Goal: Browse casually

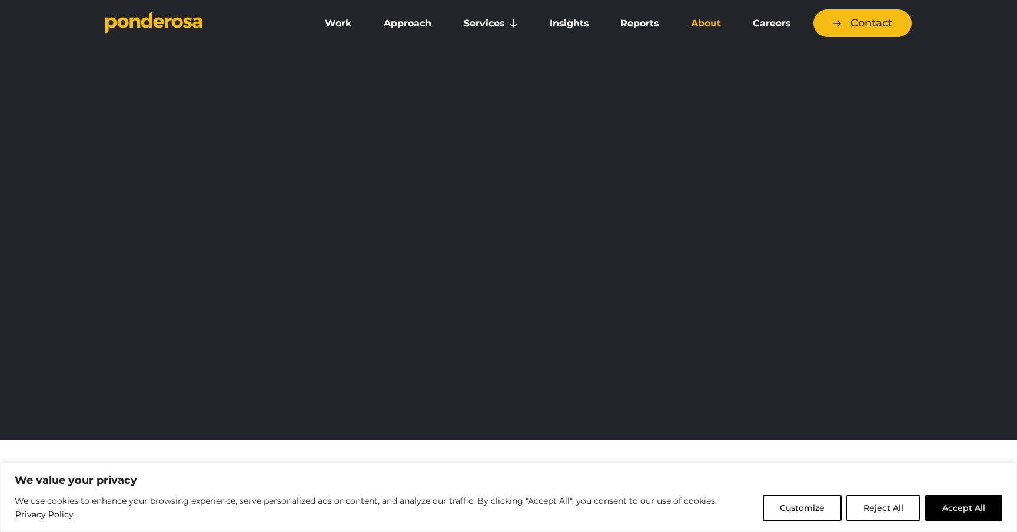
click at [693, 22] on link "About" at bounding box center [705, 23] width 57 height 25
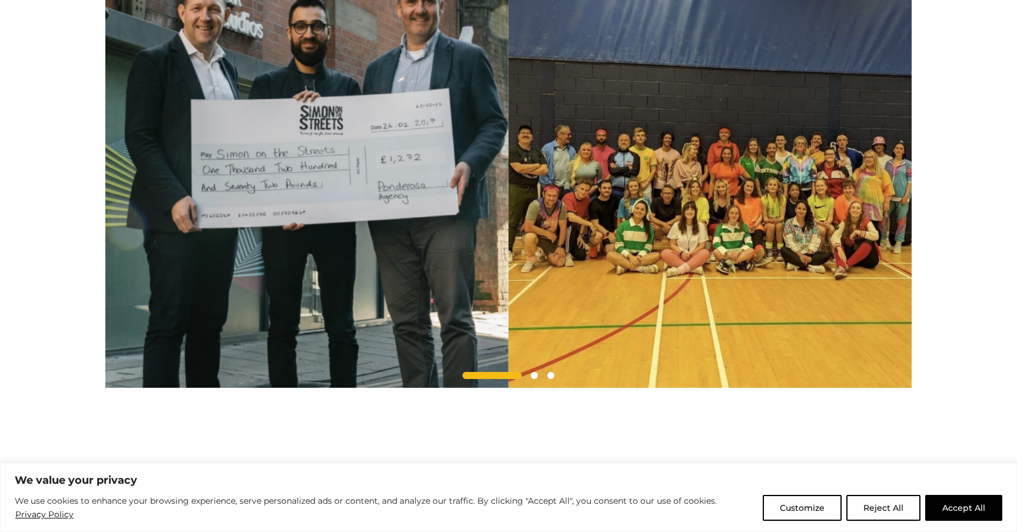
scroll to position [1076, 0]
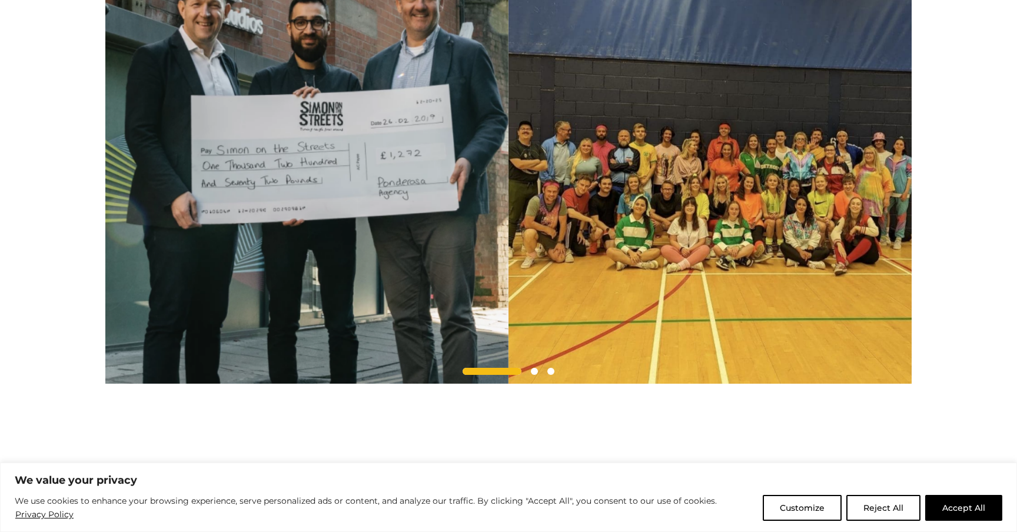
click at [509, 246] on img at bounding box center [306, 162] width 403 height 443
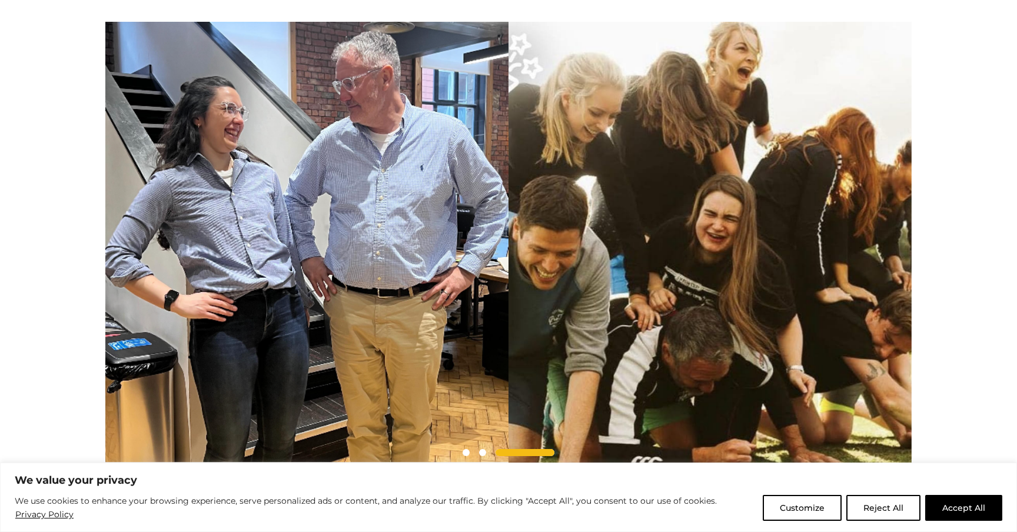
scroll to position [994, 0]
click at [509, 230] on img at bounding box center [306, 243] width 403 height 443
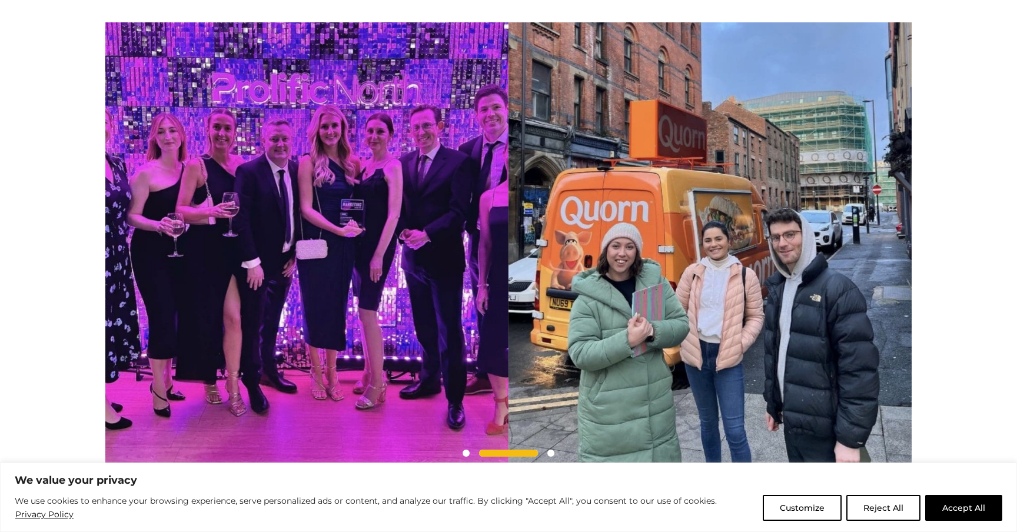
click at [509, 270] on img at bounding box center [710, 243] width 403 height 443
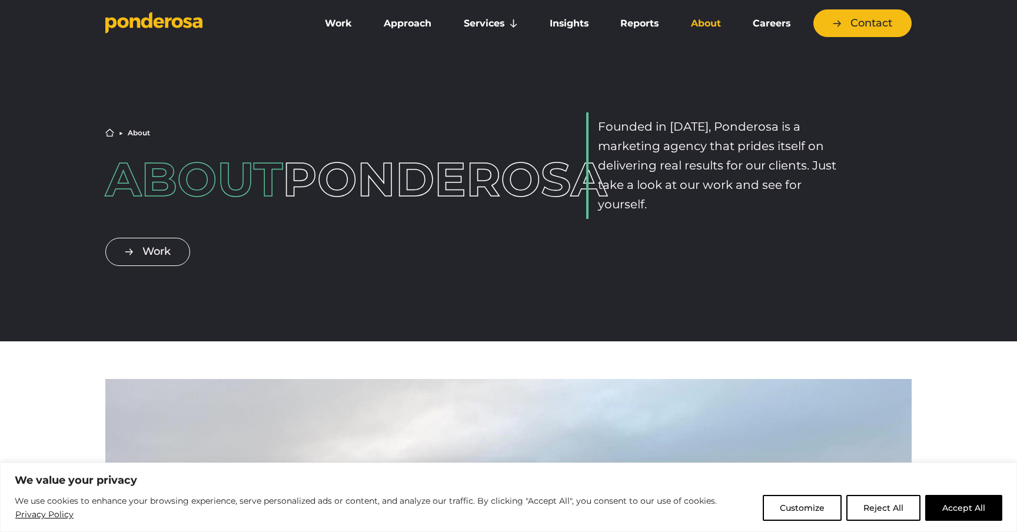
scroll to position [0, 0]
click at [341, 27] on link "Work" at bounding box center [338, 23] width 54 height 25
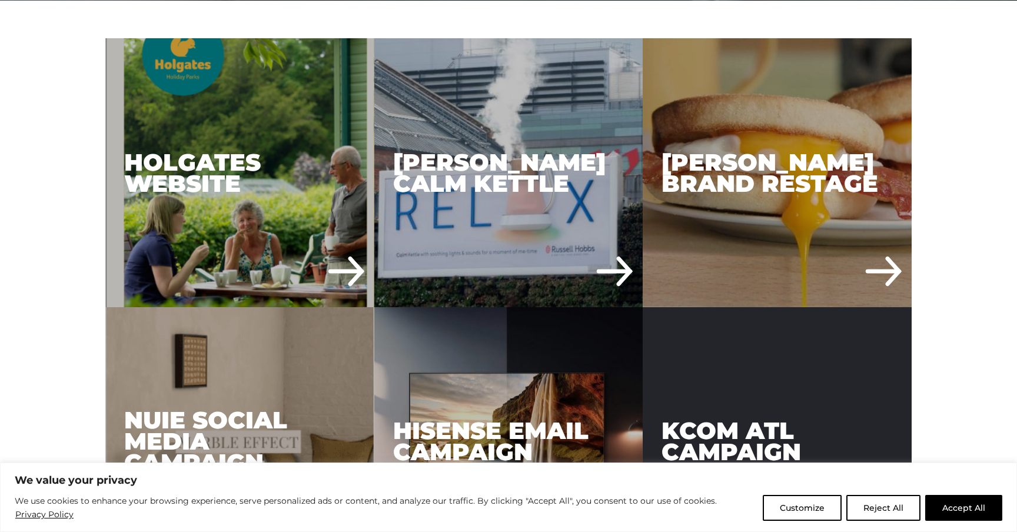
scroll to position [630, 0]
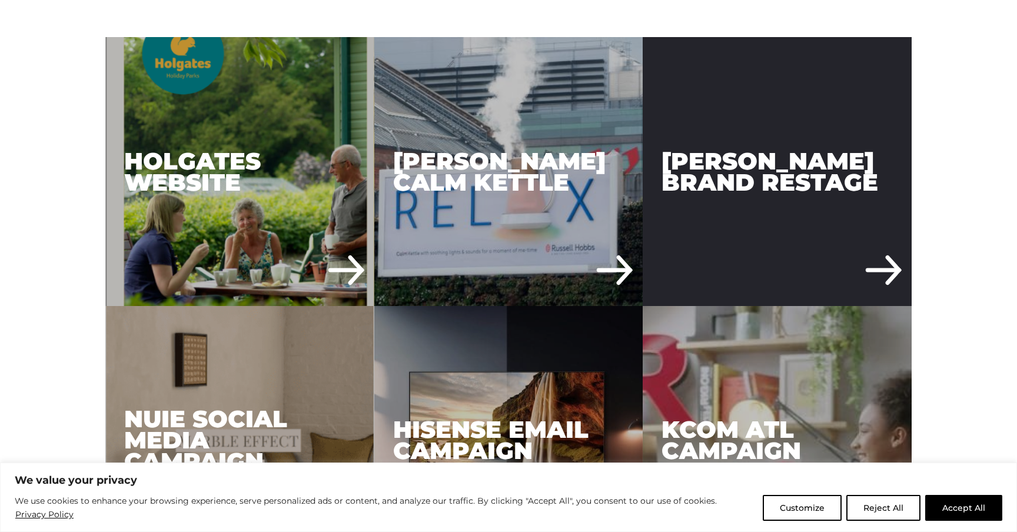
click at [806, 176] on div "Russell Hobbs Brand Restage" at bounding box center [777, 171] width 269 height 269
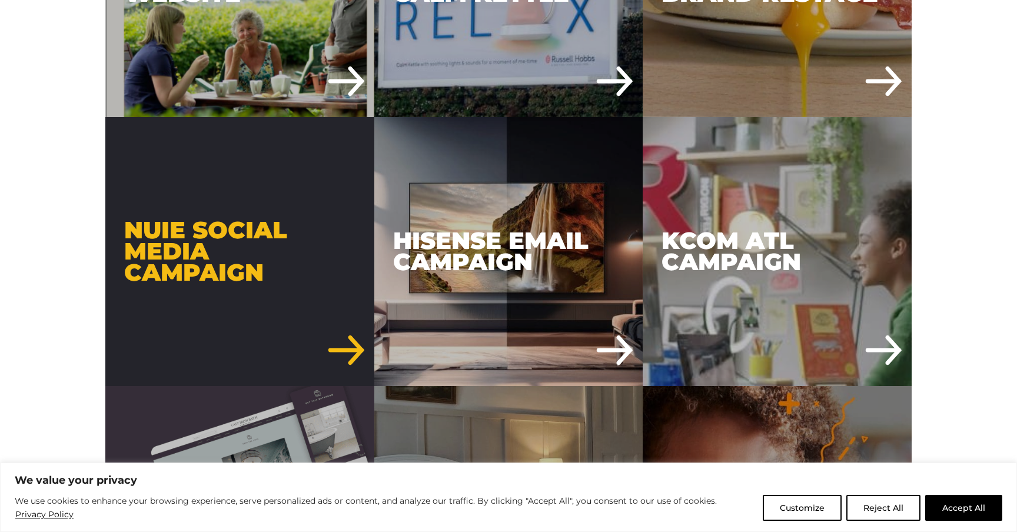
scroll to position [852, 0]
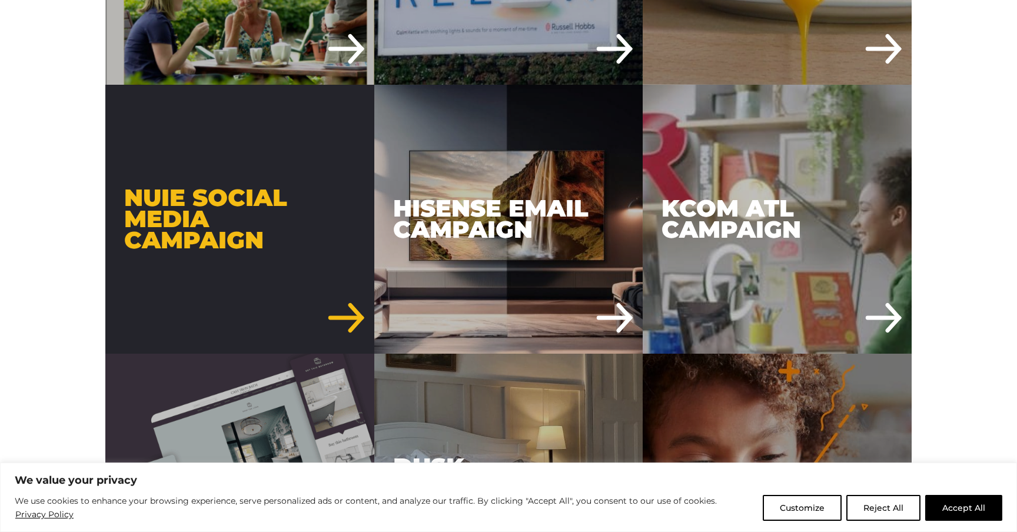
click at [232, 224] on div "Nuie Social Media Campaign" at bounding box center [239, 219] width 269 height 269
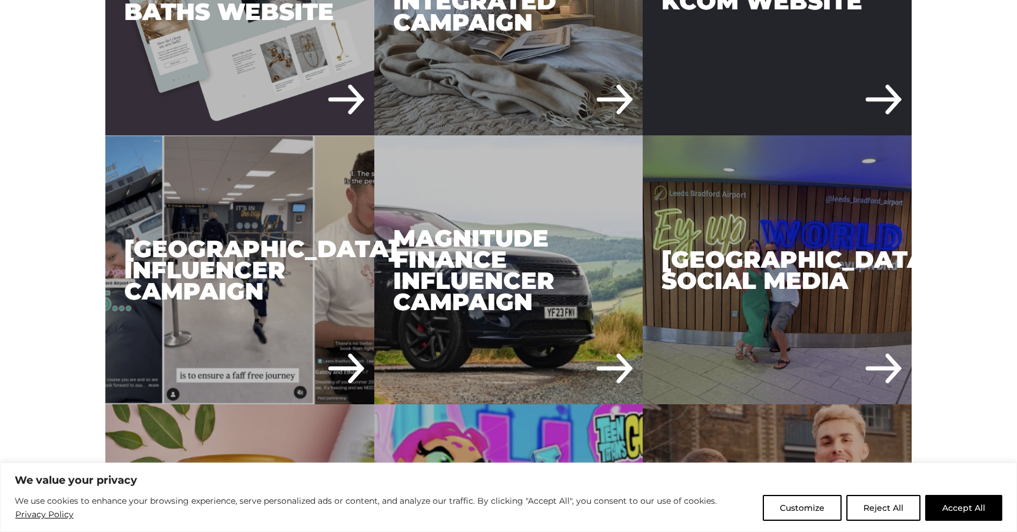
scroll to position [1368, 0]
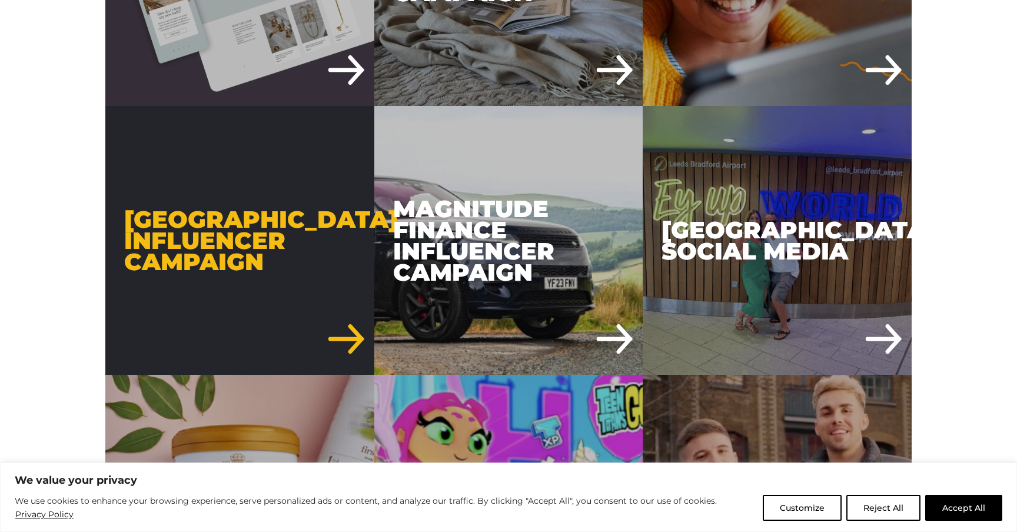
click at [216, 251] on div "[GEOGRAPHIC_DATA] Influencer Campaign" at bounding box center [239, 240] width 269 height 269
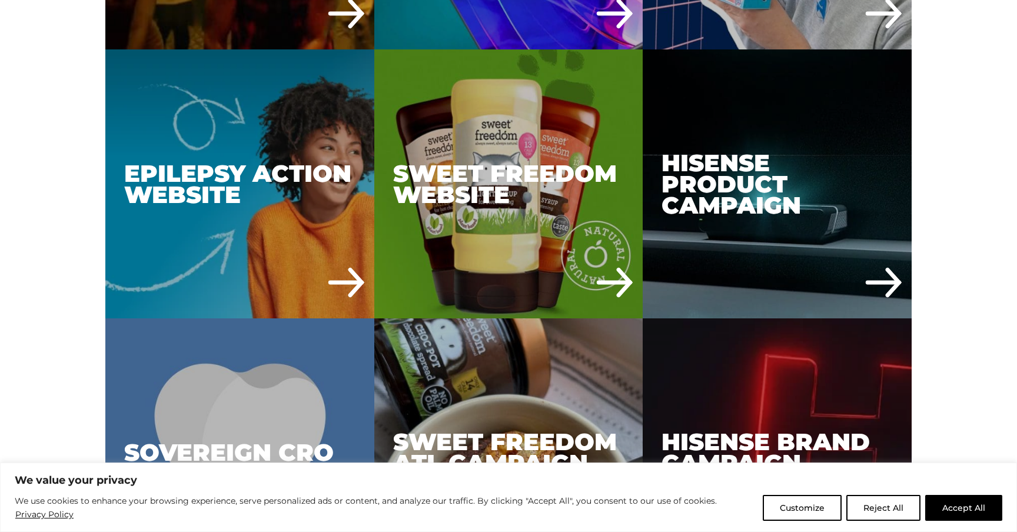
scroll to position [3326, 0]
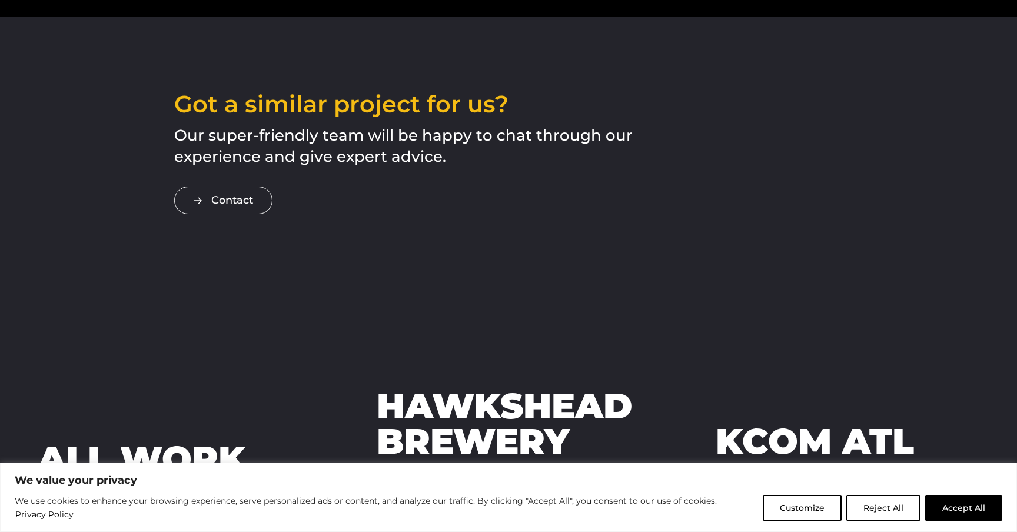
scroll to position [3309, 0]
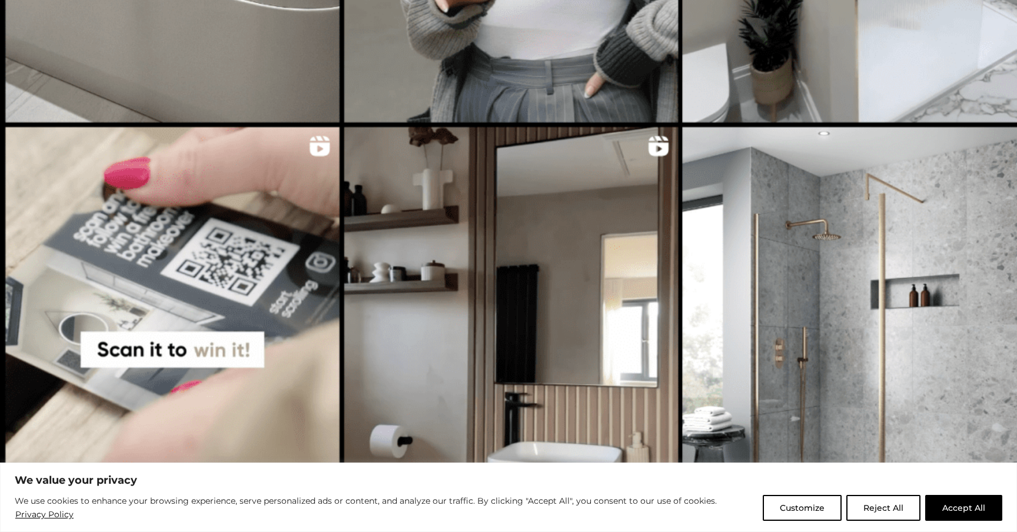
scroll to position [3114, 0]
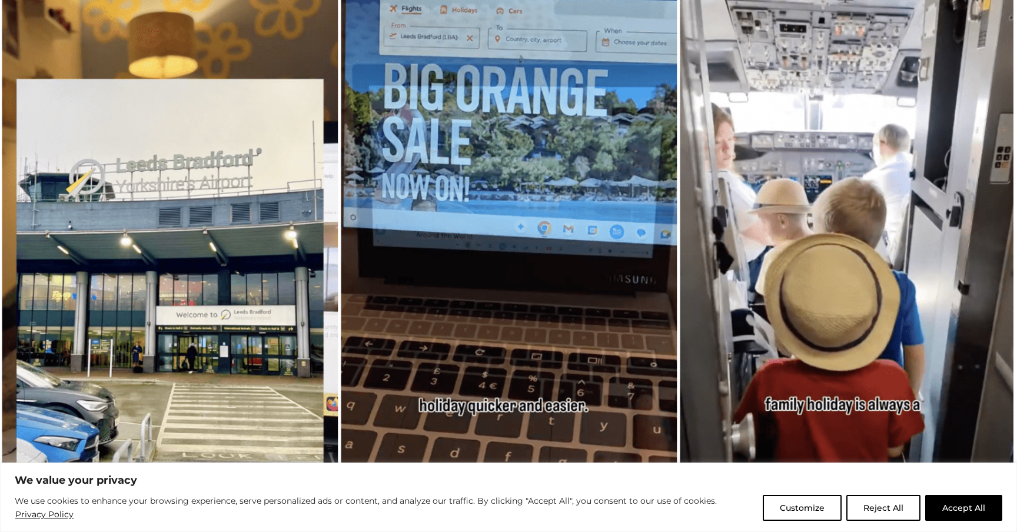
scroll to position [1036, 0]
